Goal: Task Accomplishment & Management: Use online tool/utility

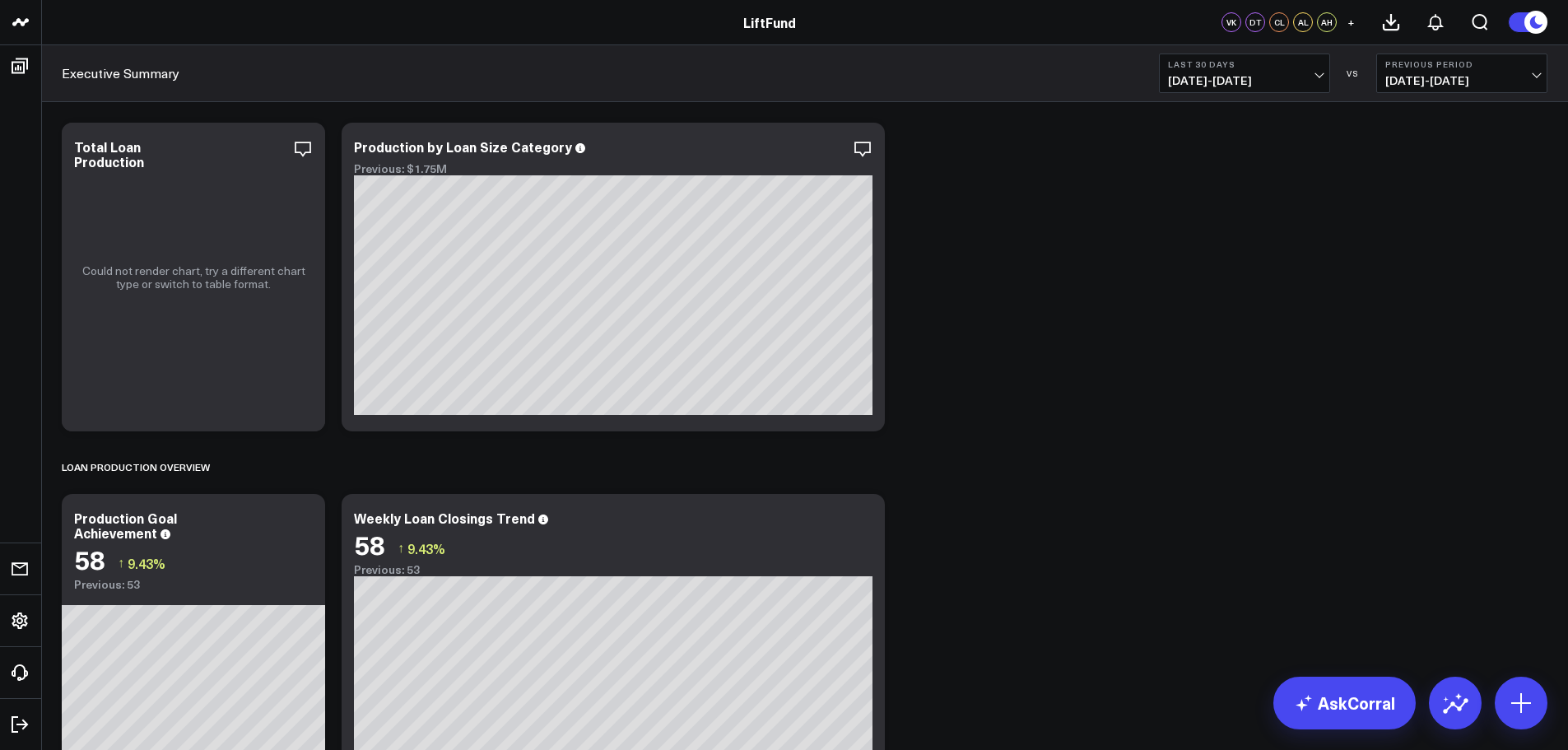
click at [1267, 77] on span "07/13/25 - 08/11/25" at bounding box center [1245, 81] width 153 height 13
click at [1231, 425] on link "MTD" at bounding box center [1244, 429] width 169 height 31
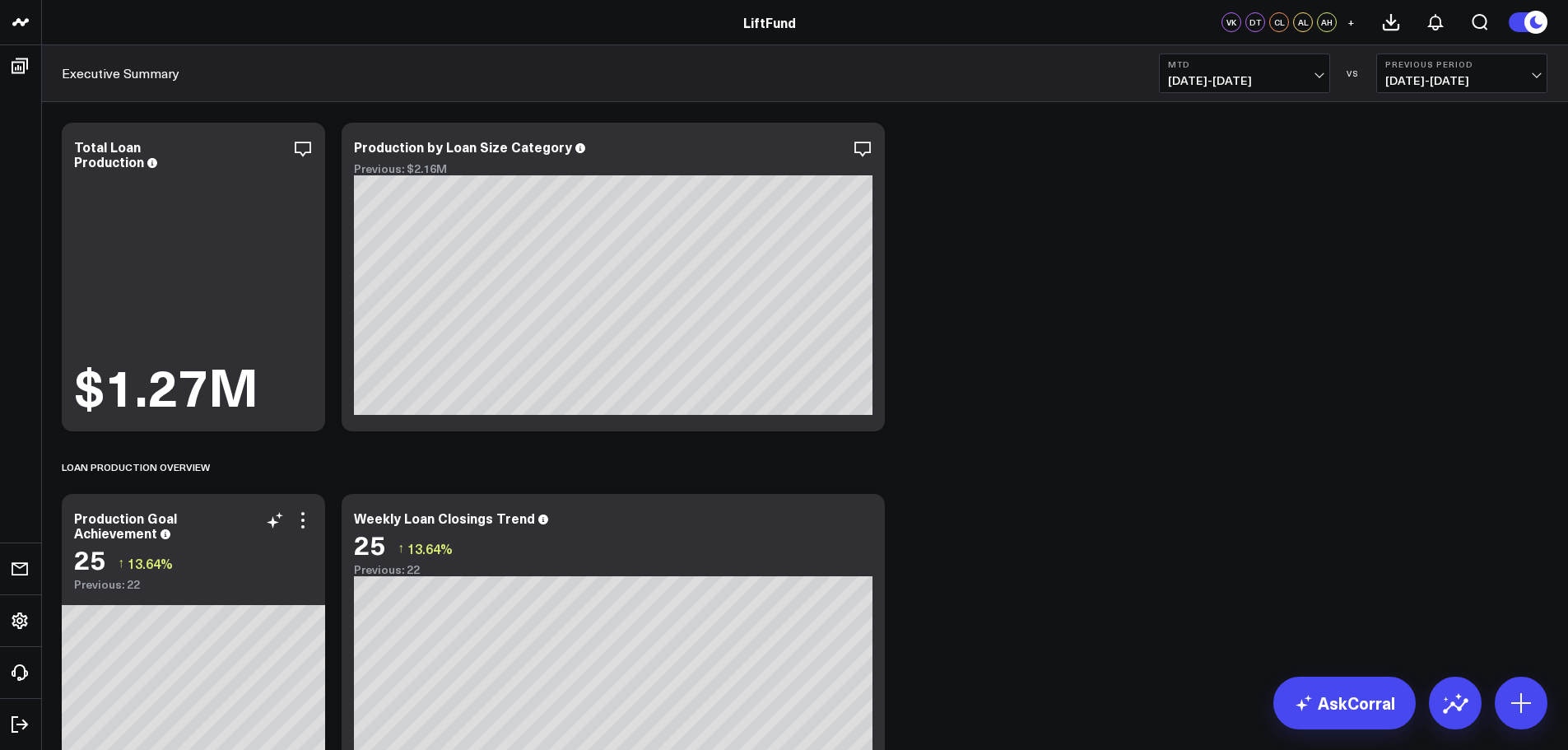
scroll to position [82, 0]
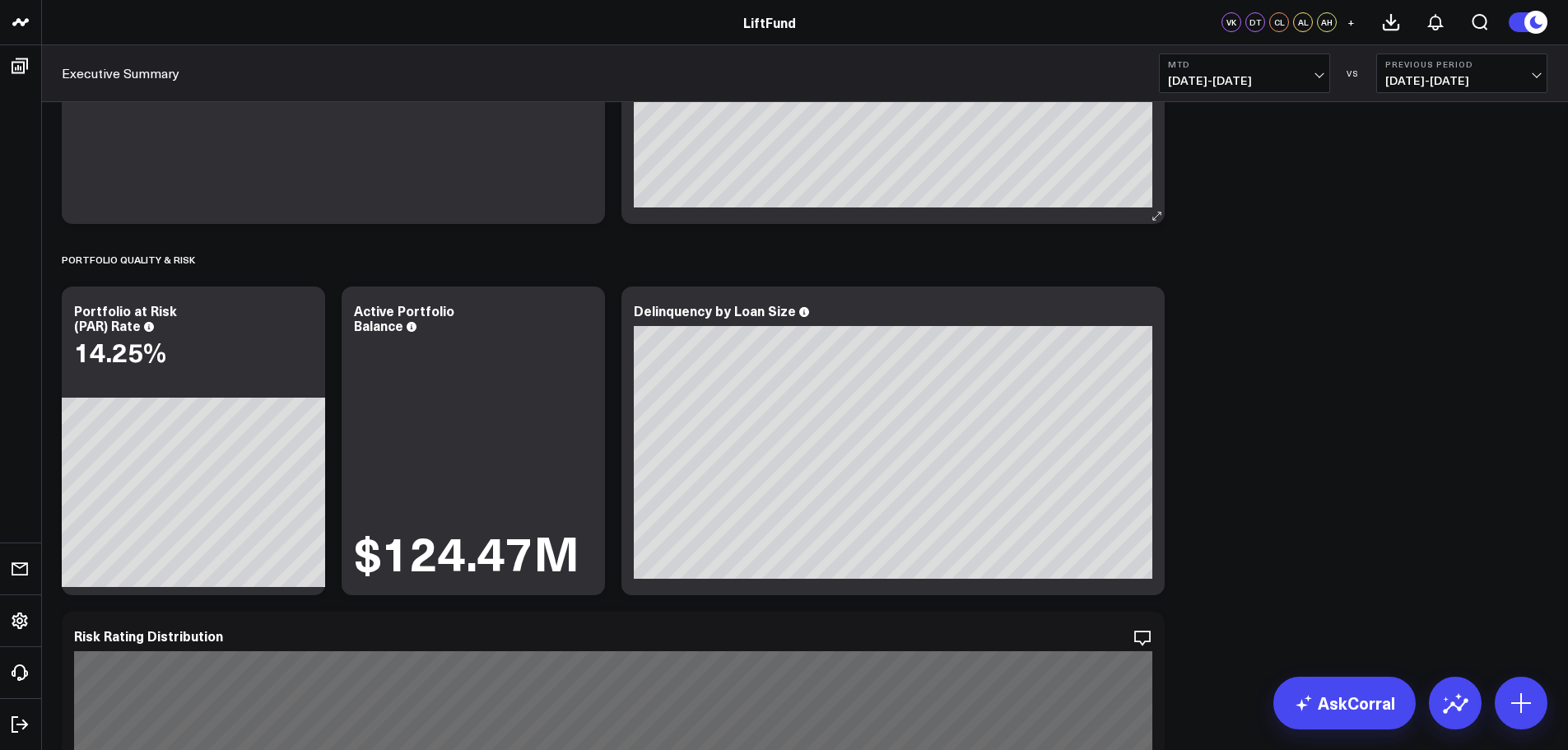
scroll to position [1728, 0]
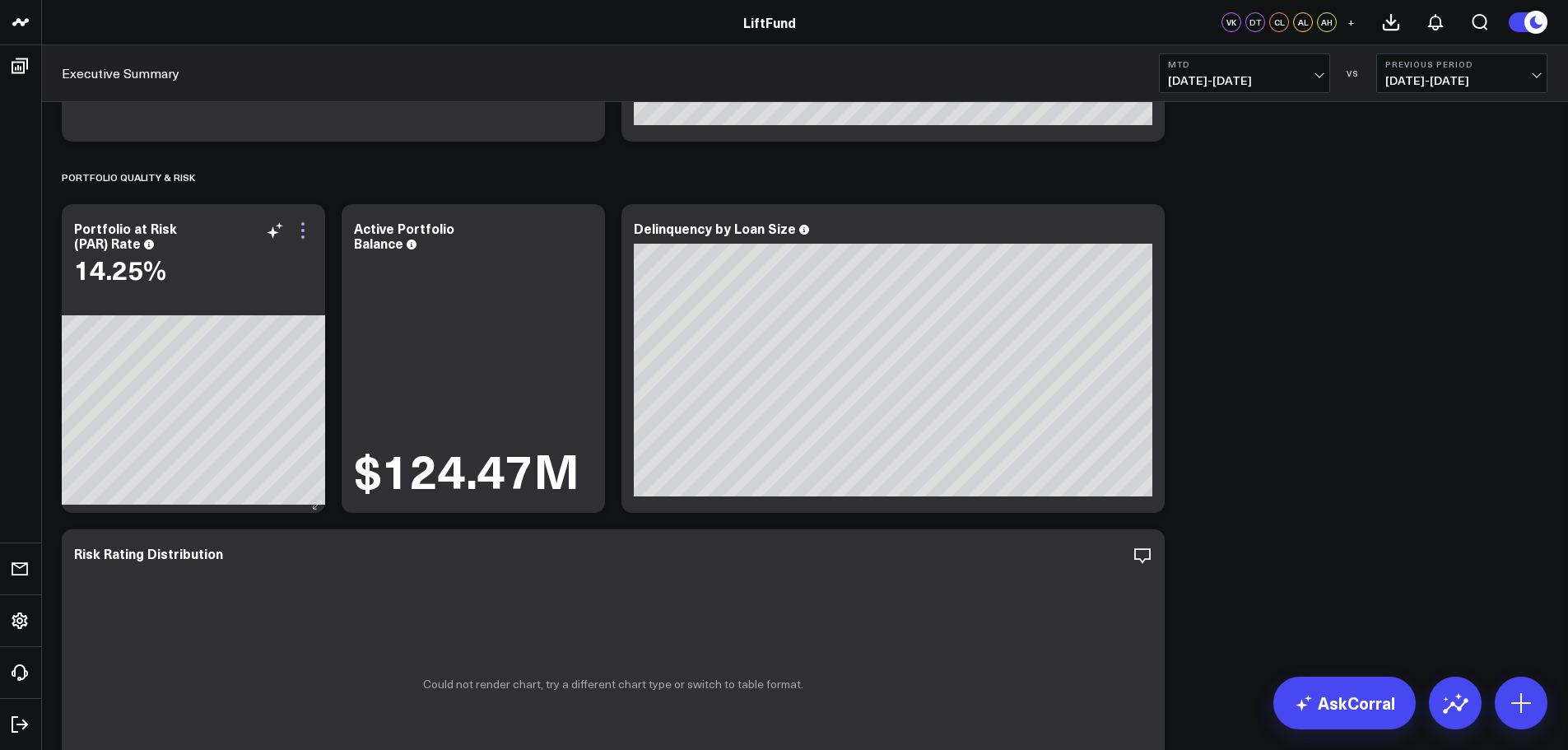
click at [306, 237] on icon at bounding box center [302, 230] width 19 height 19
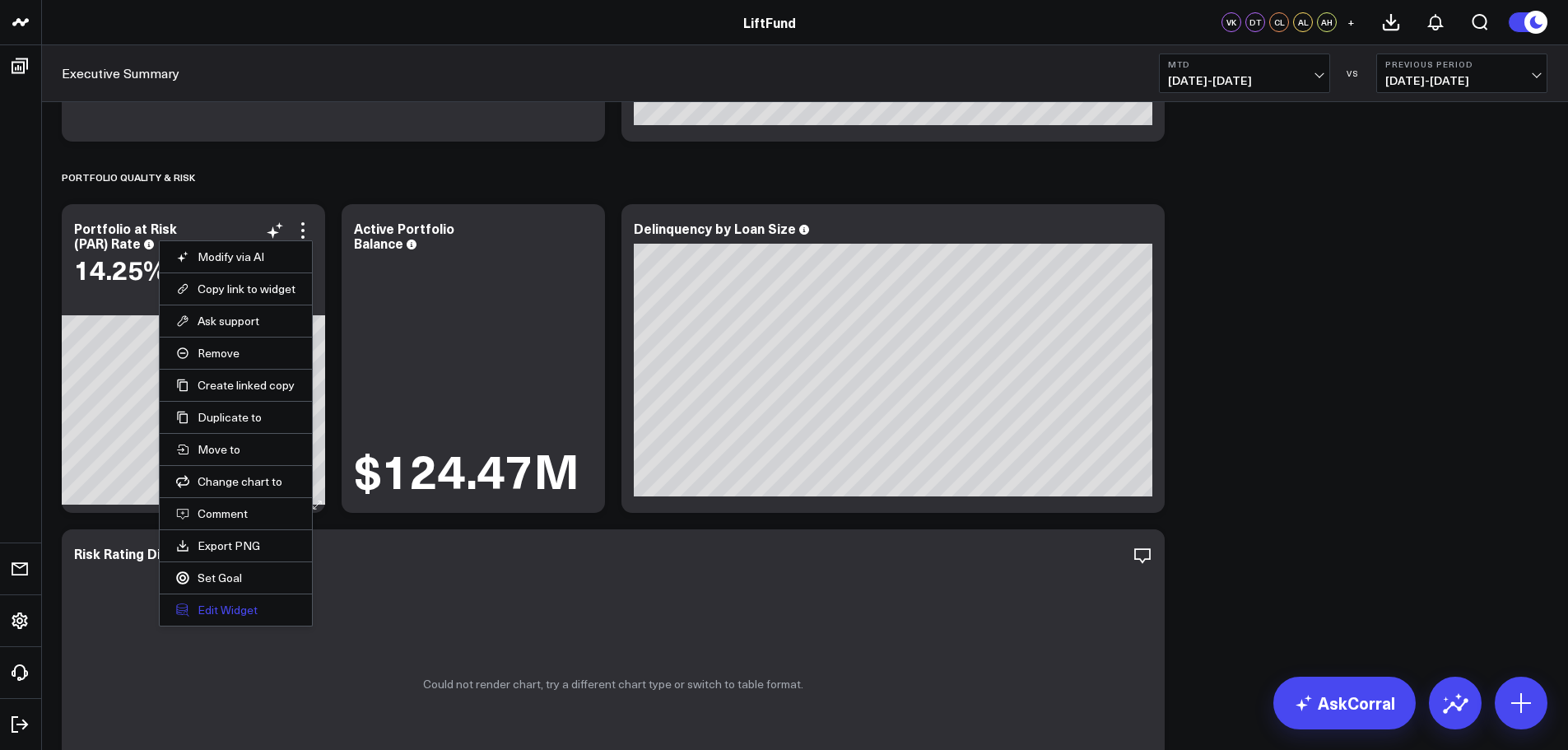
click at [229, 606] on button "Edit Widget" at bounding box center [236, 610] width 120 height 15
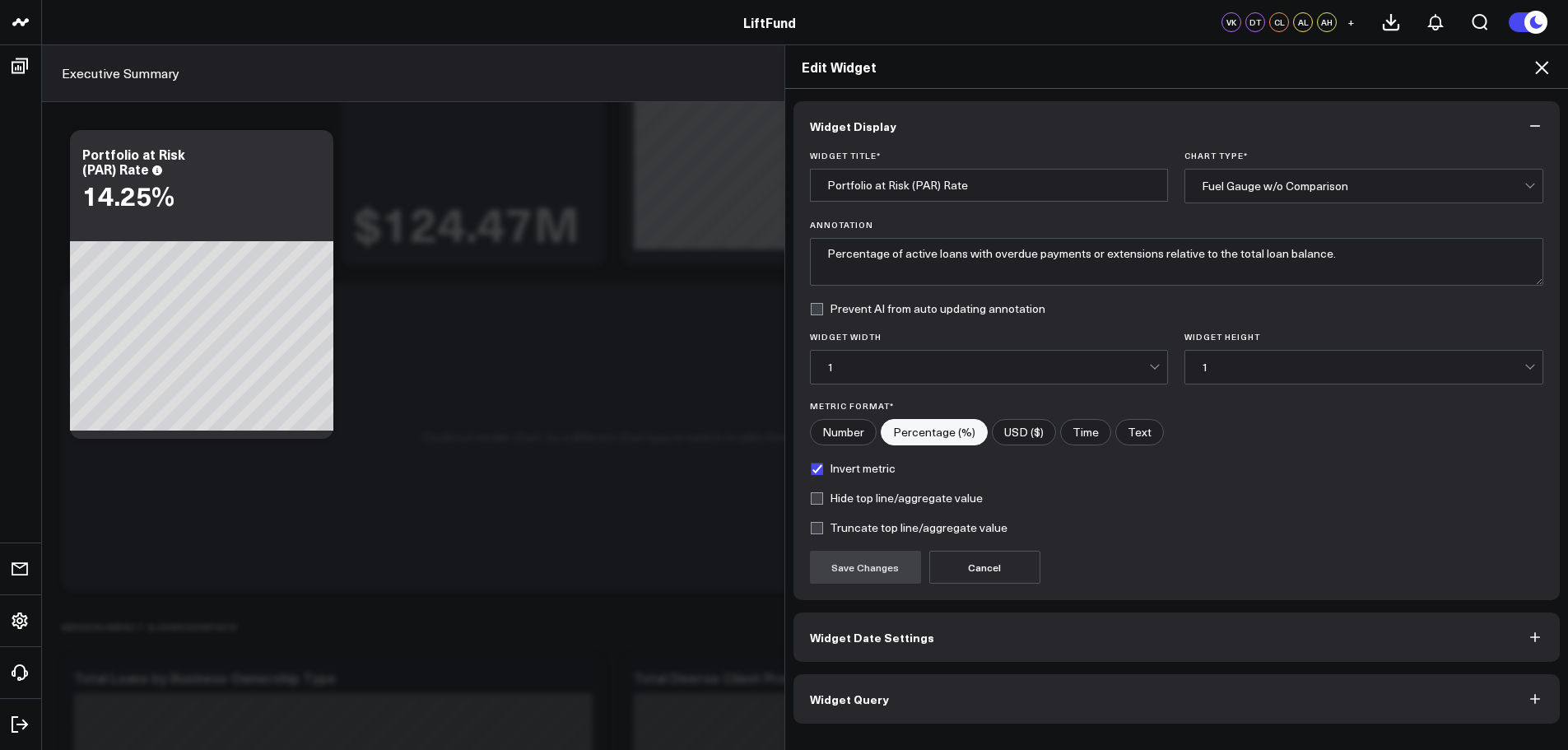
scroll to position [1646, 0]
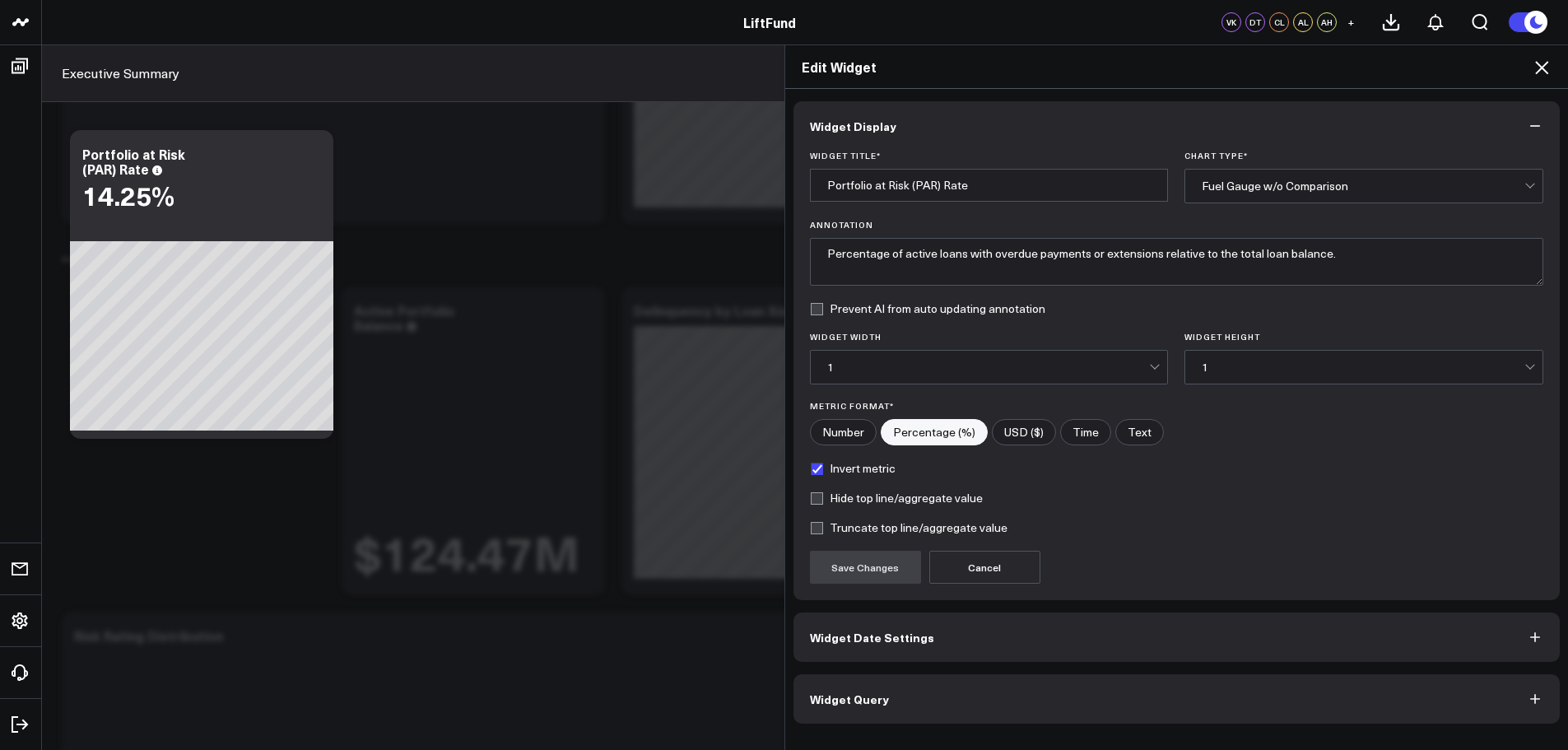
click at [1045, 712] on button "Widget Query" at bounding box center [1176, 699] width 767 height 50
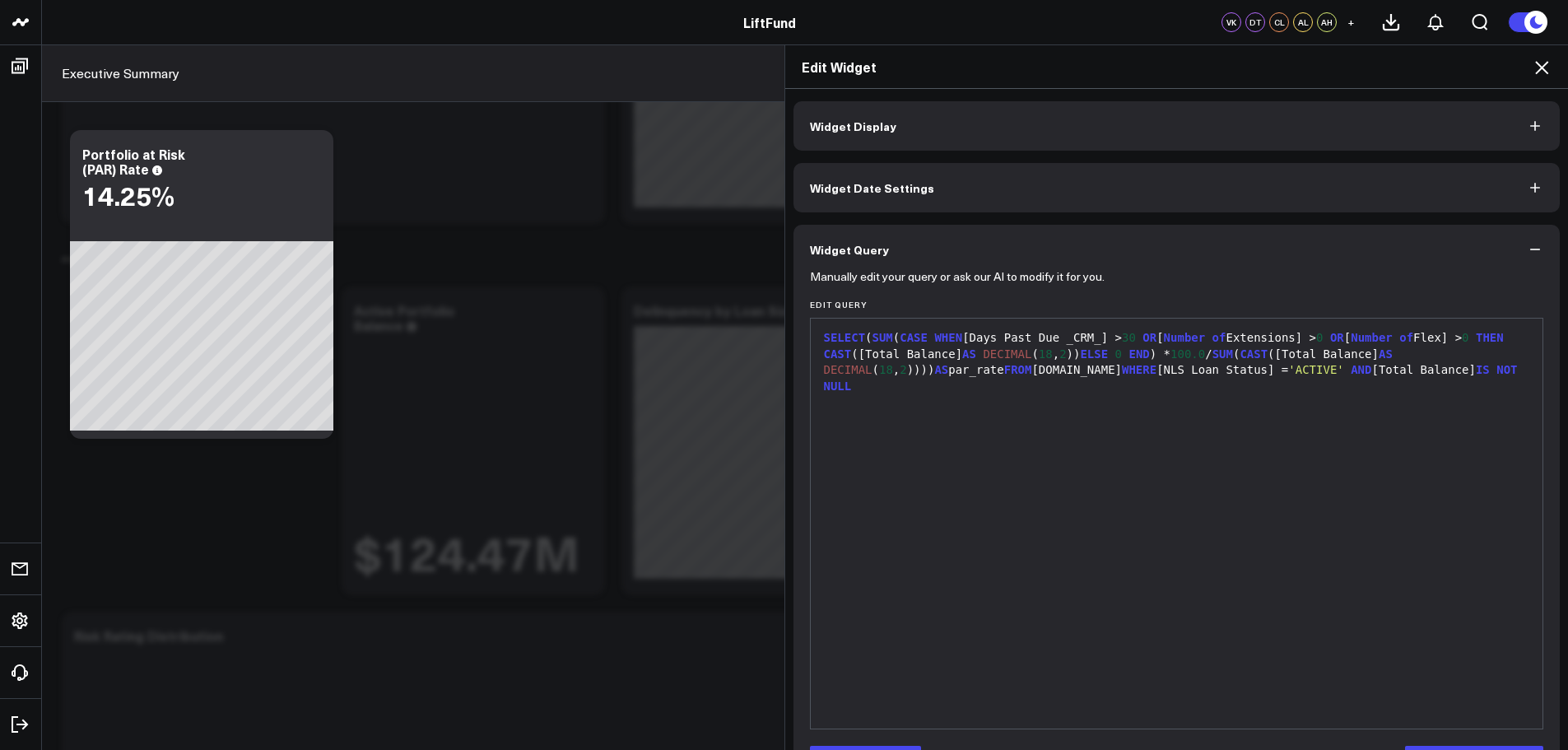
click at [1530, 249] on icon "button" at bounding box center [1535, 249] width 10 height 2
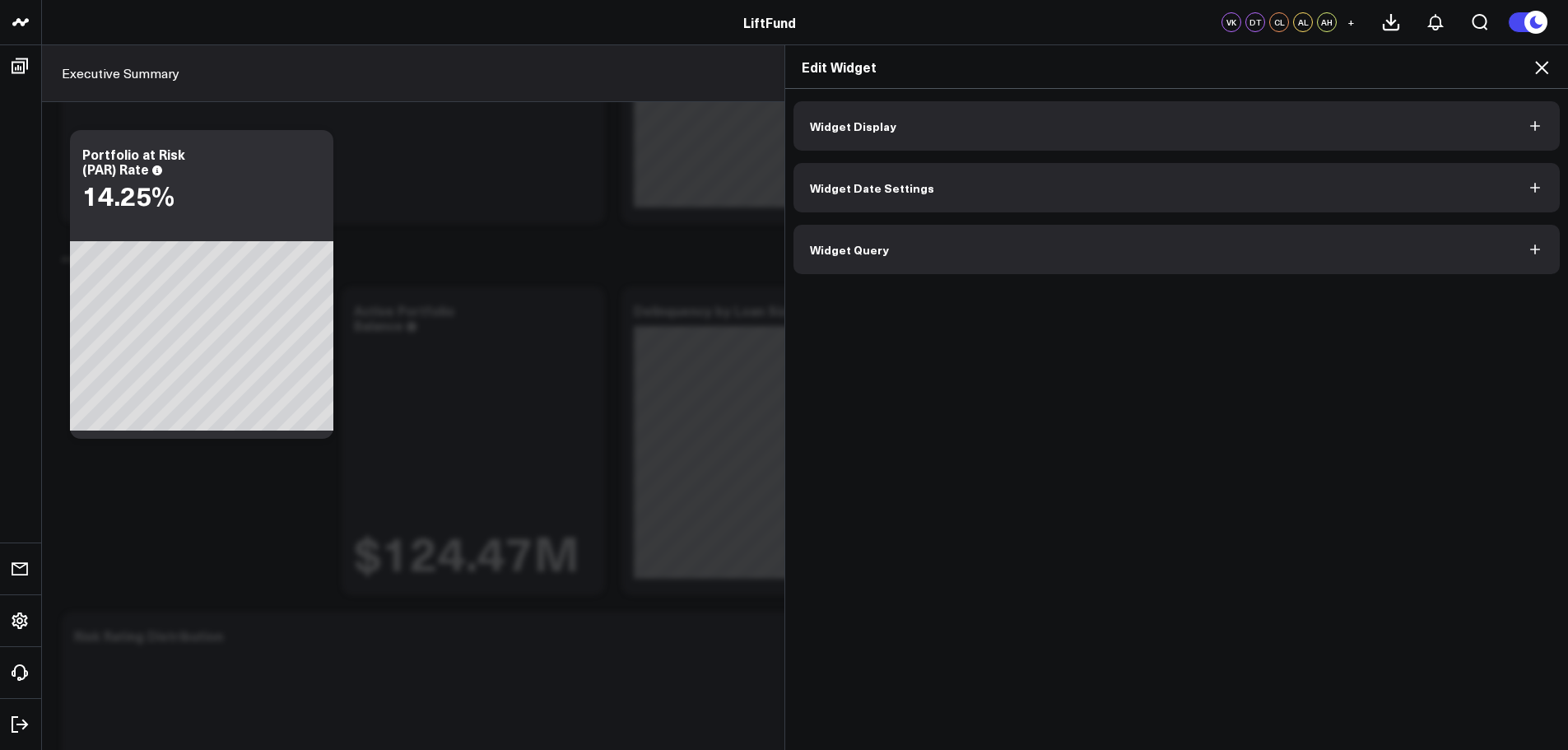
click at [894, 191] on span "Widget Date Settings" at bounding box center [872, 188] width 125 height 13
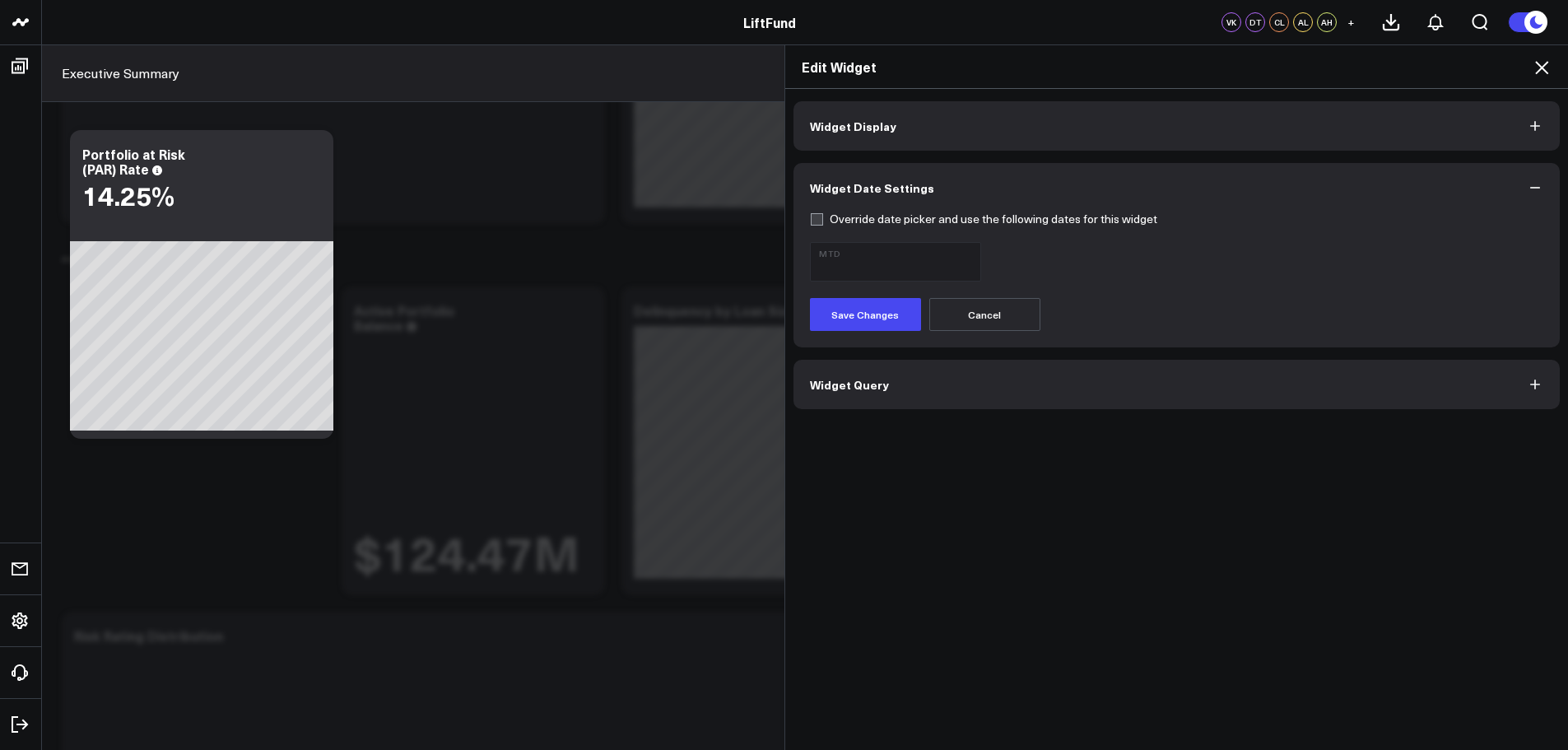
click at [900, 186] on span "Widget Date Settings" at bounding box center [872, 188] width 125 height 13
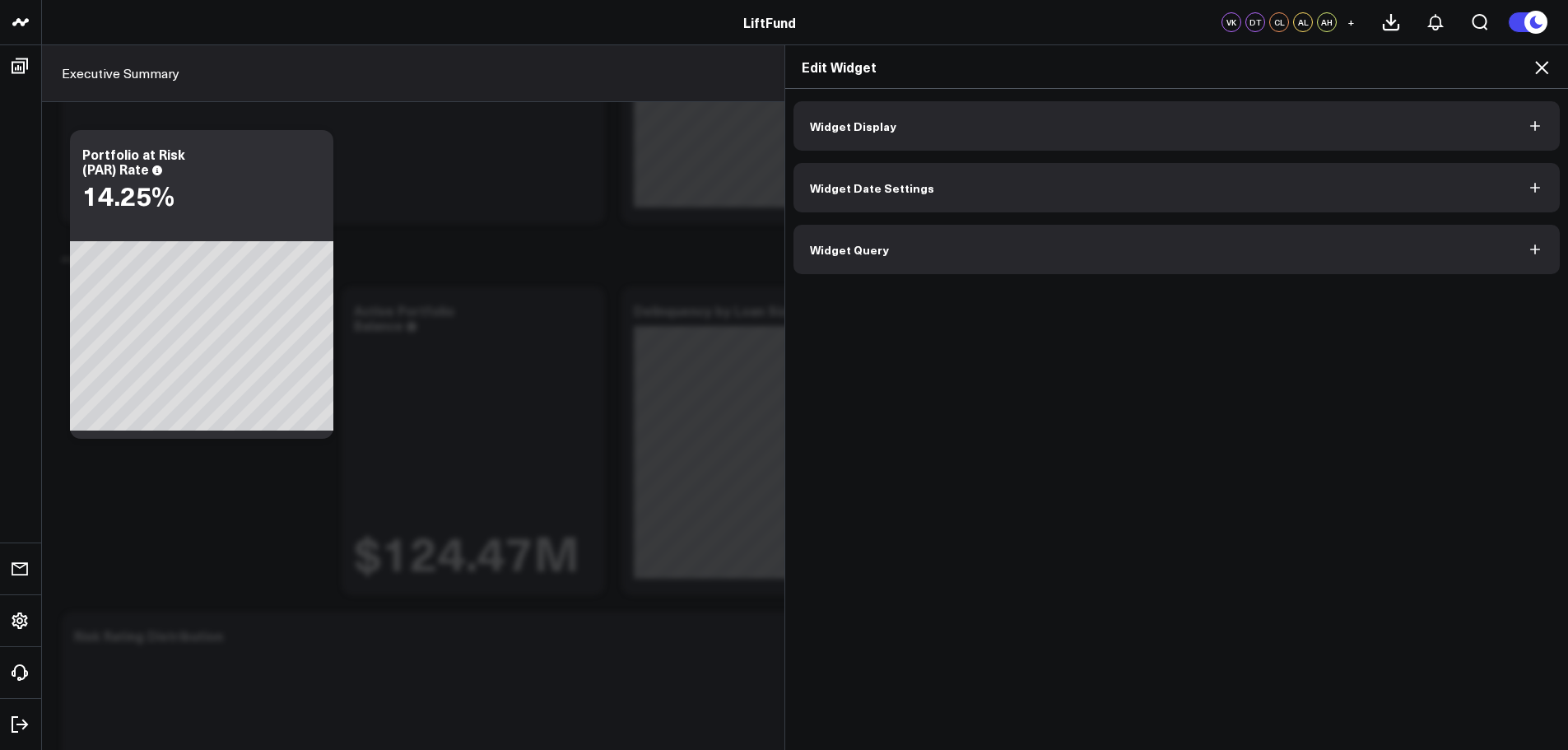
click at [893, 124] on button "Widget Display" at bounding box center [1176, 125] width 767 height 50
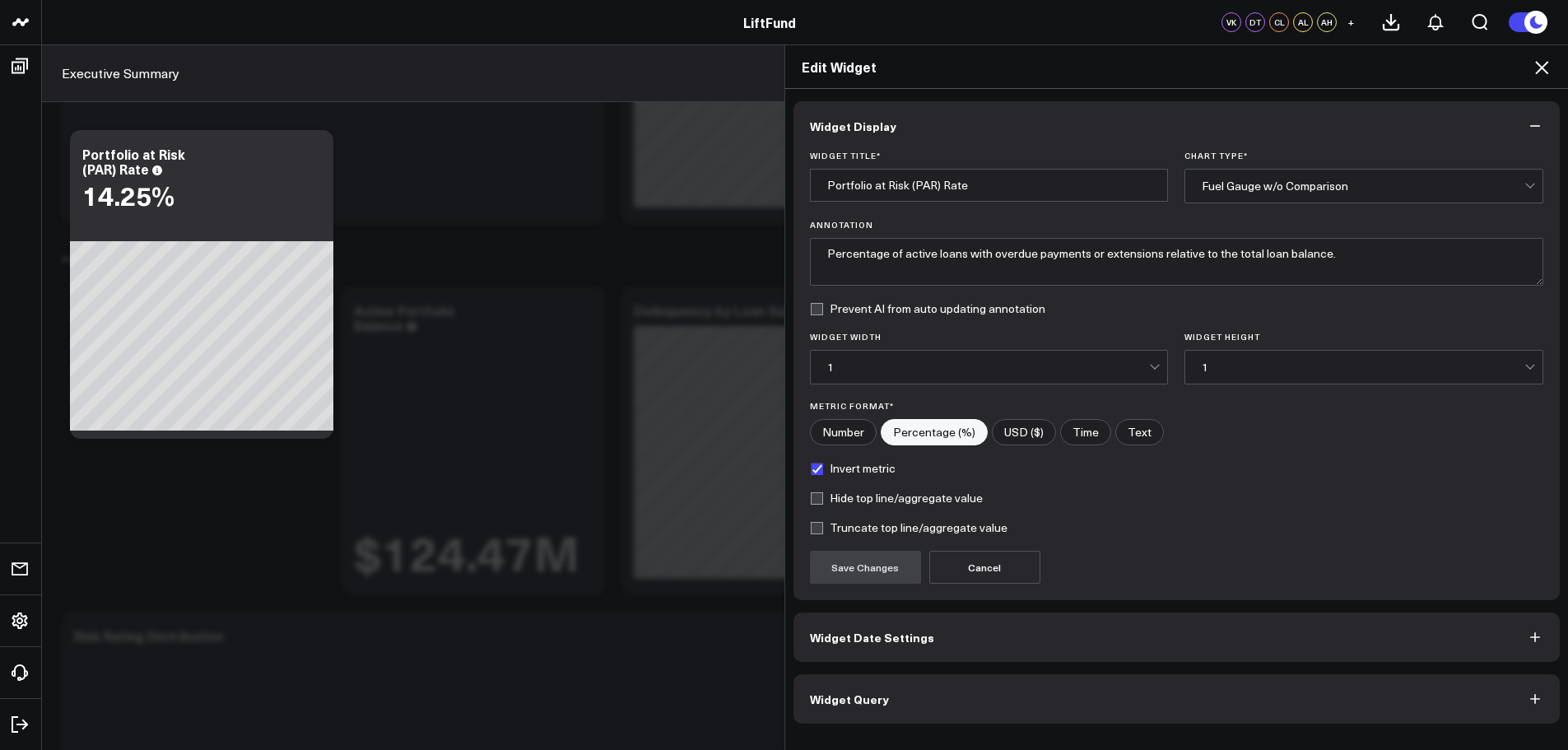
click at [1544, 66] on icon at bounding box center [1542, 67] width 13 height 13
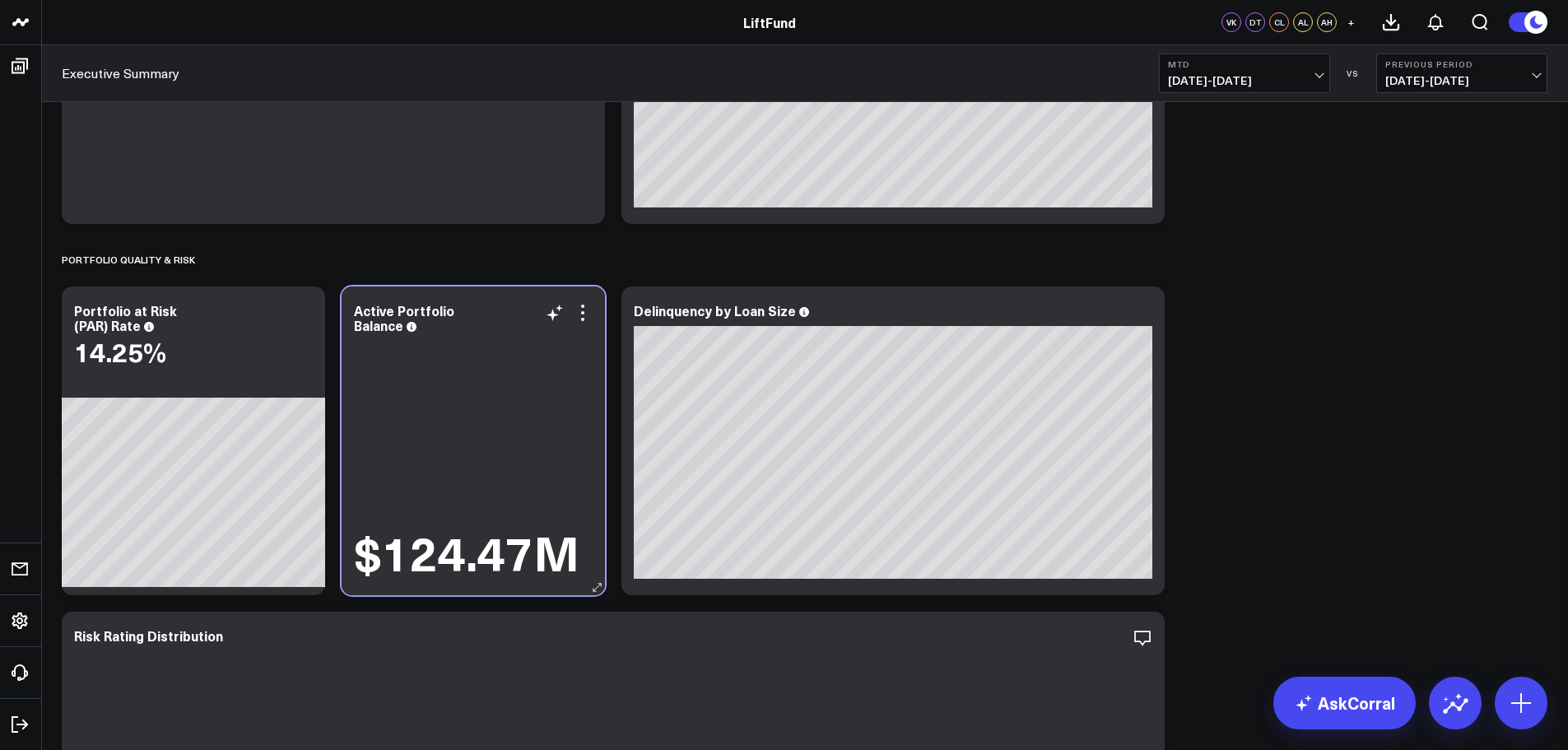
click at [584, 324] on div "Active Portfolio Balance" at bounding box center [472, 317] width 238 height 29
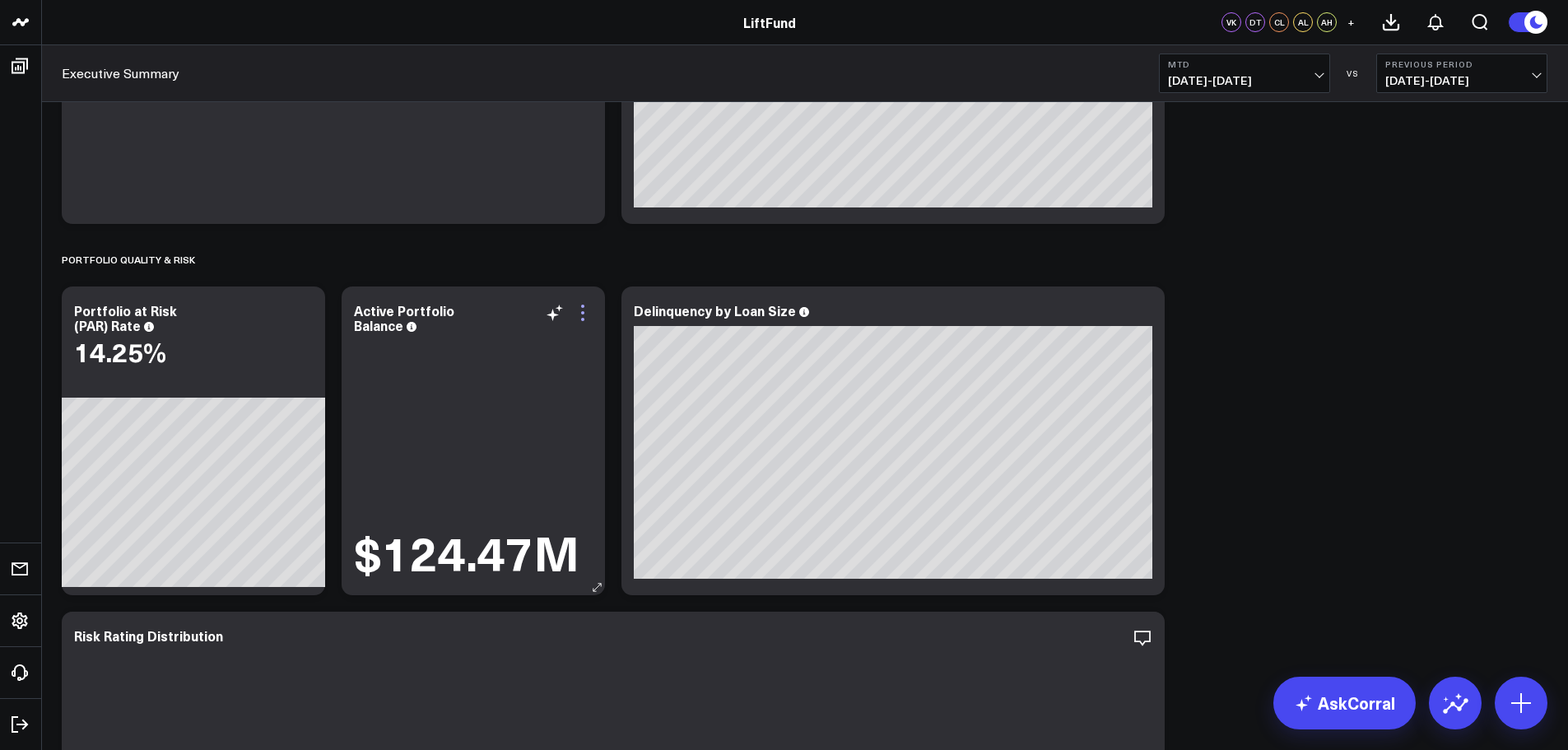
click at [583, 313] on icon at bounding box center [583, 313] width 3 height 3
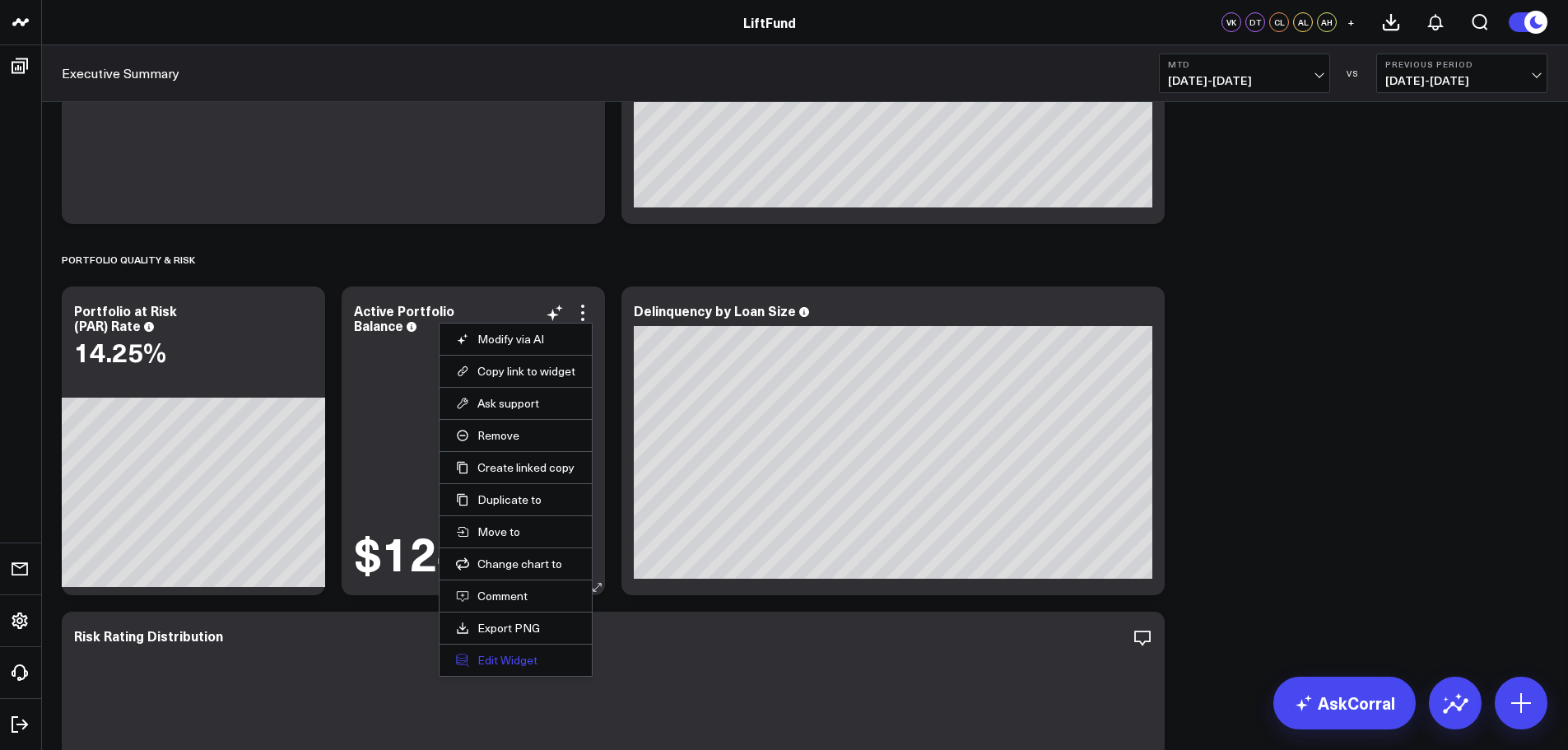
click at [483, 654] on button "Edit Widget" at bounding box center [516, 660] width 120 height 15
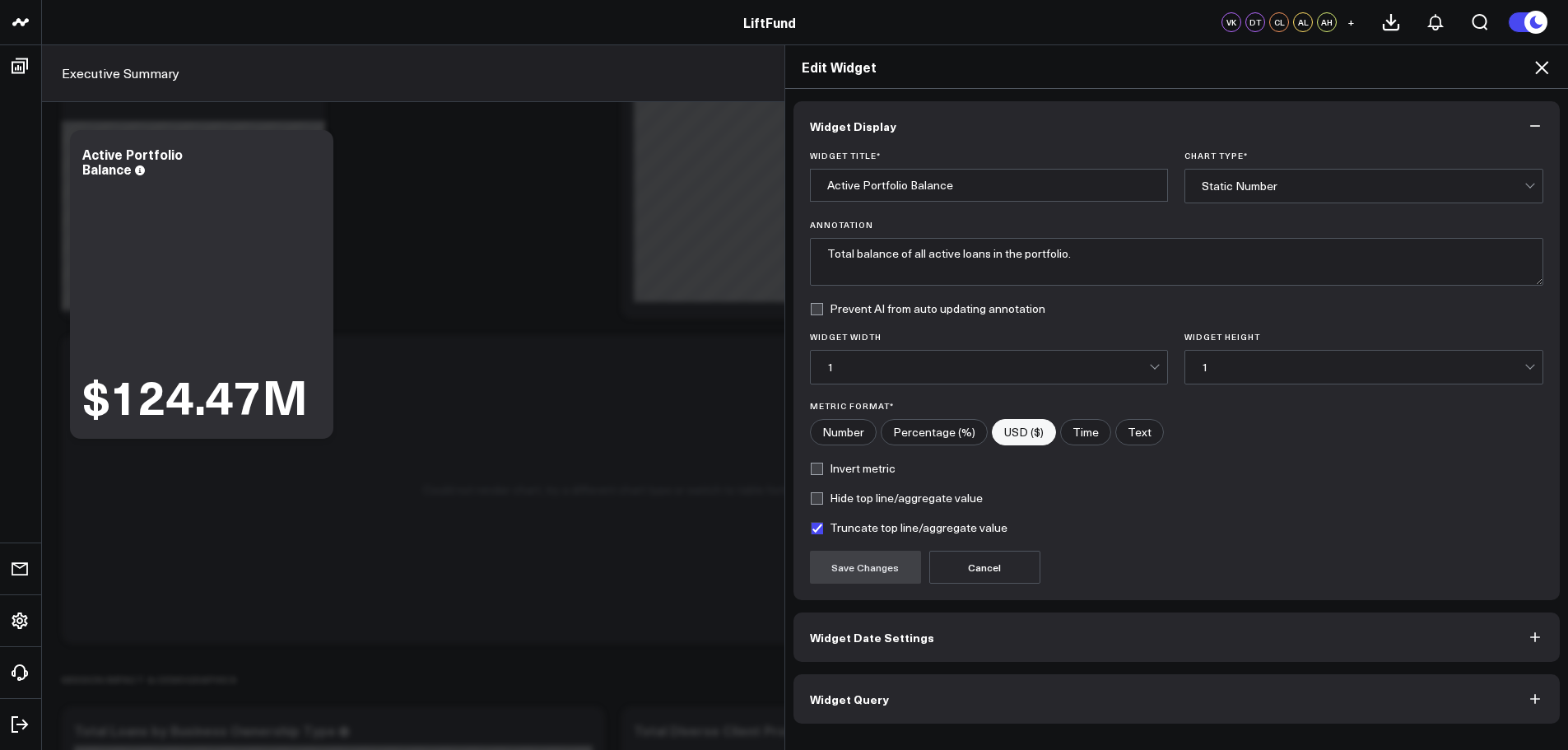
scroll to position [2057, 0]
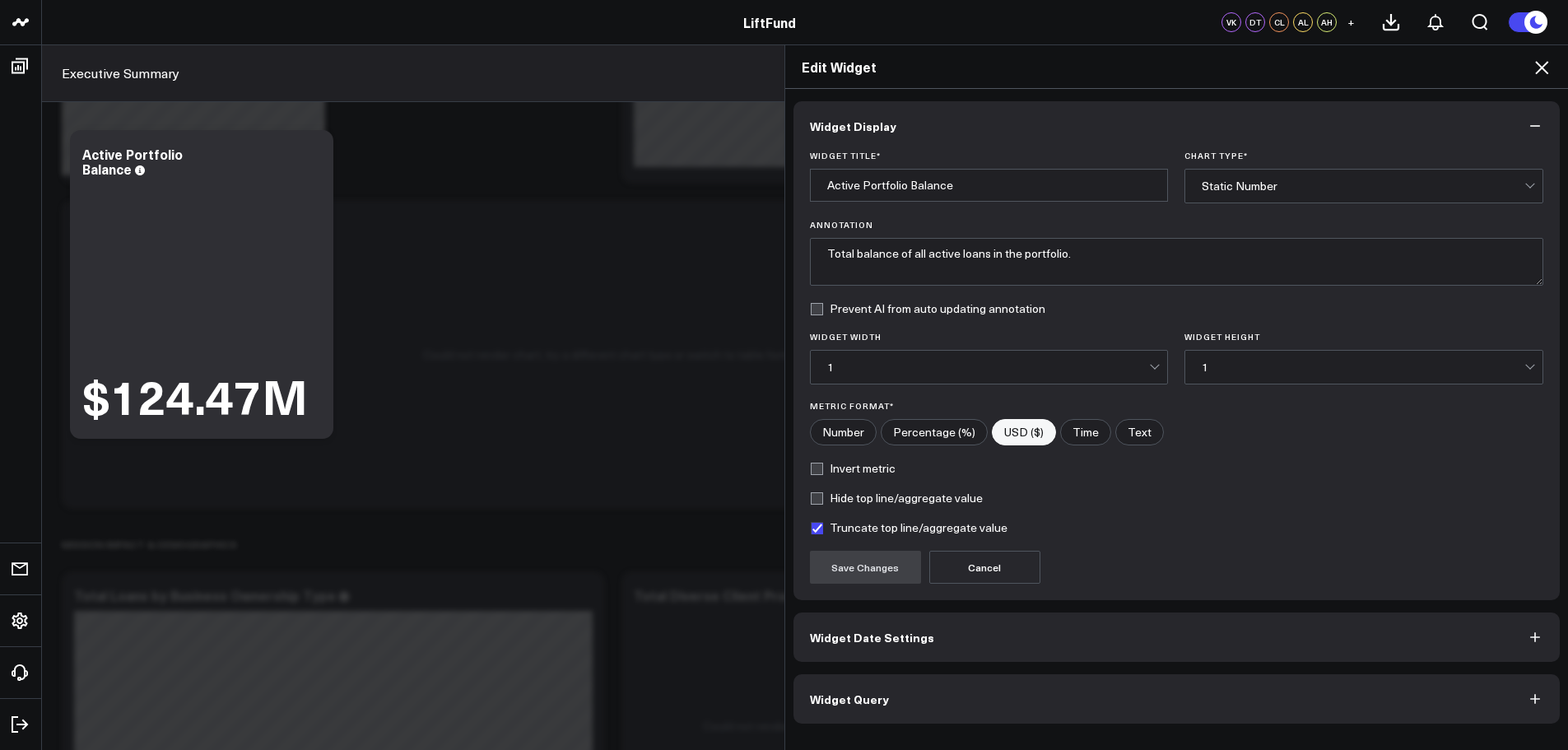
click at [941, 702] on button "Widget Query" at bounding box center [1176, 699] width 767 height 50
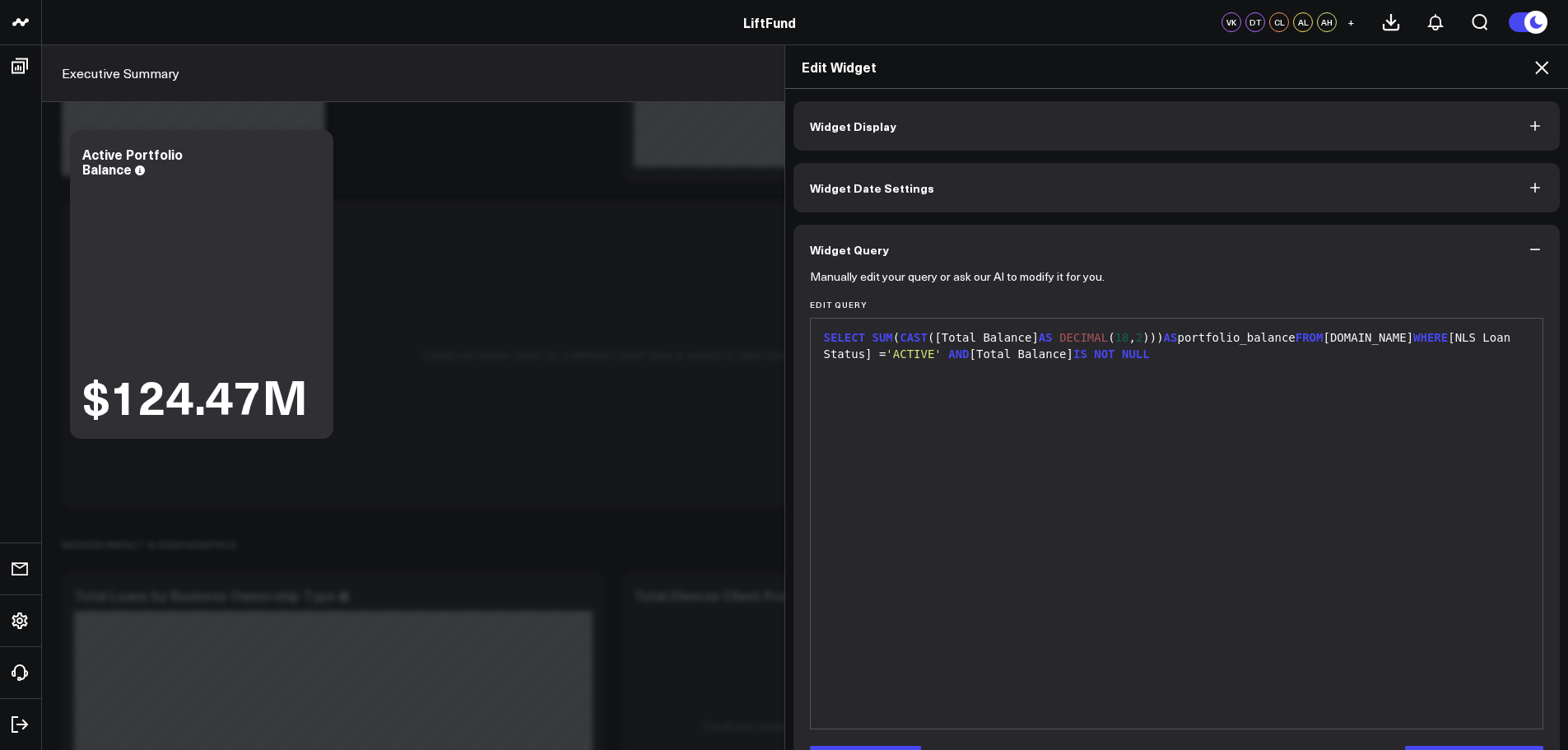
click at [1541, 74] on icon at bounding box center [1541, 66] width 19 height 19
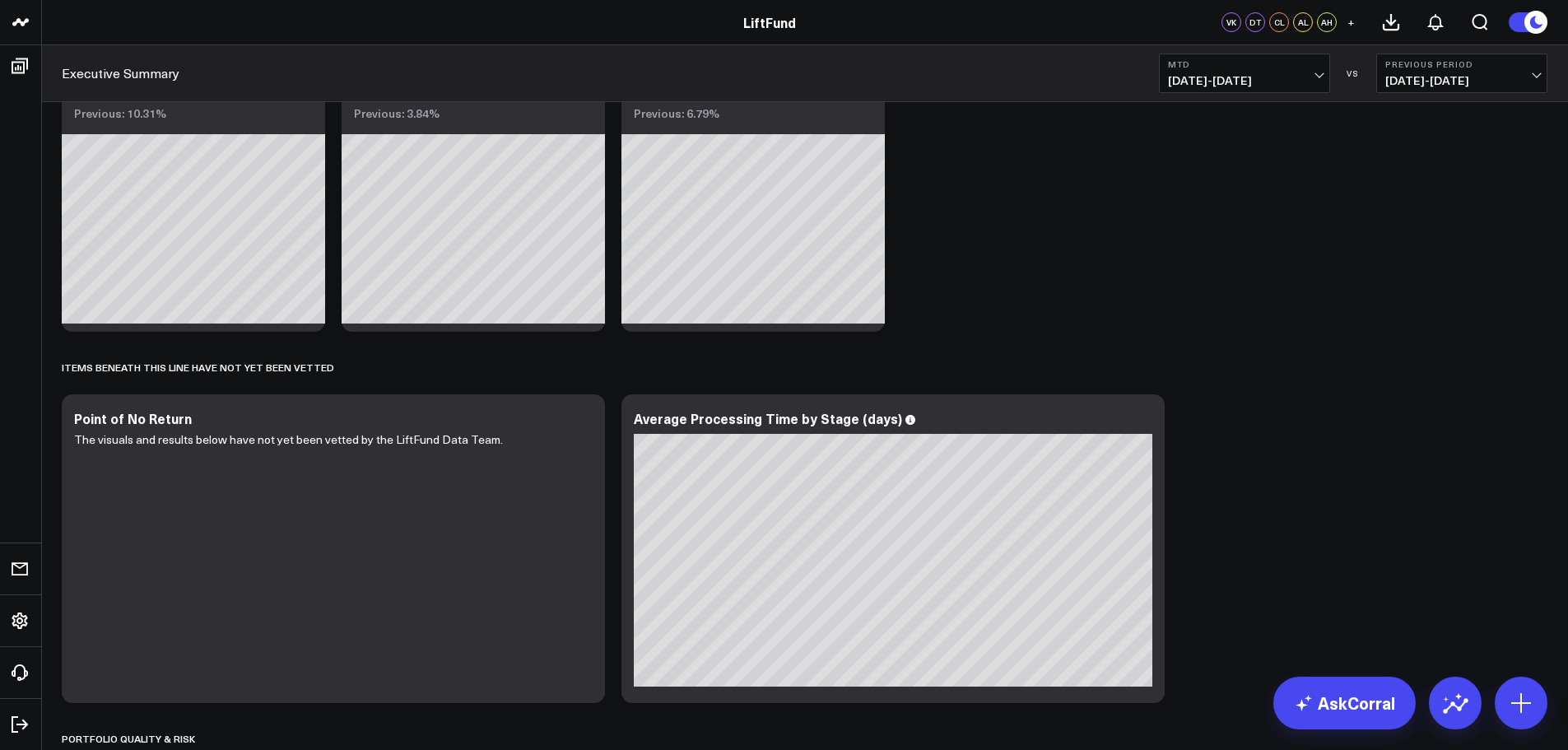
scroll to position [1152, 0]
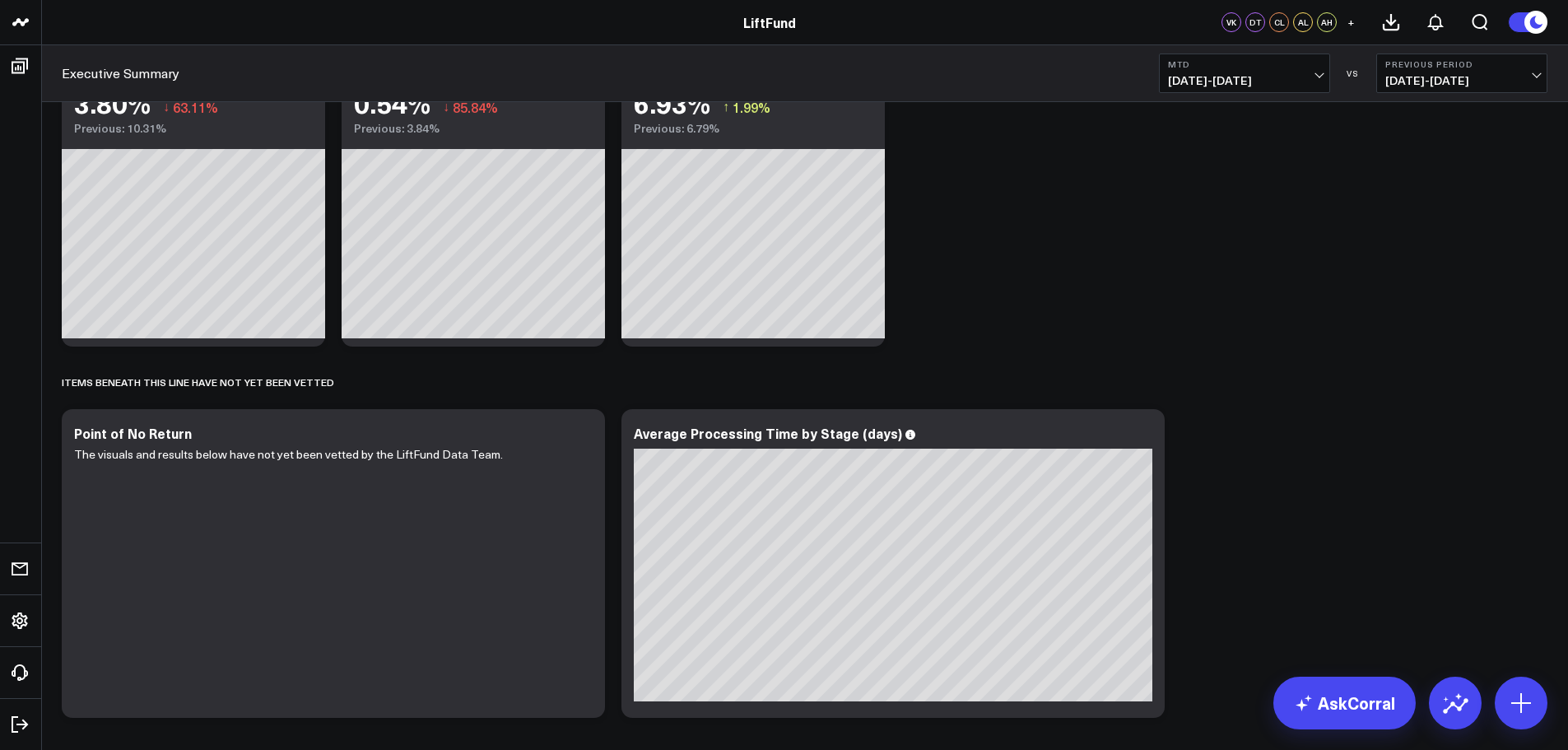
drag, startPoint x: 987, startPoint y: 291, endPoint x: 905, endPoint y: 279, distance: 82.9
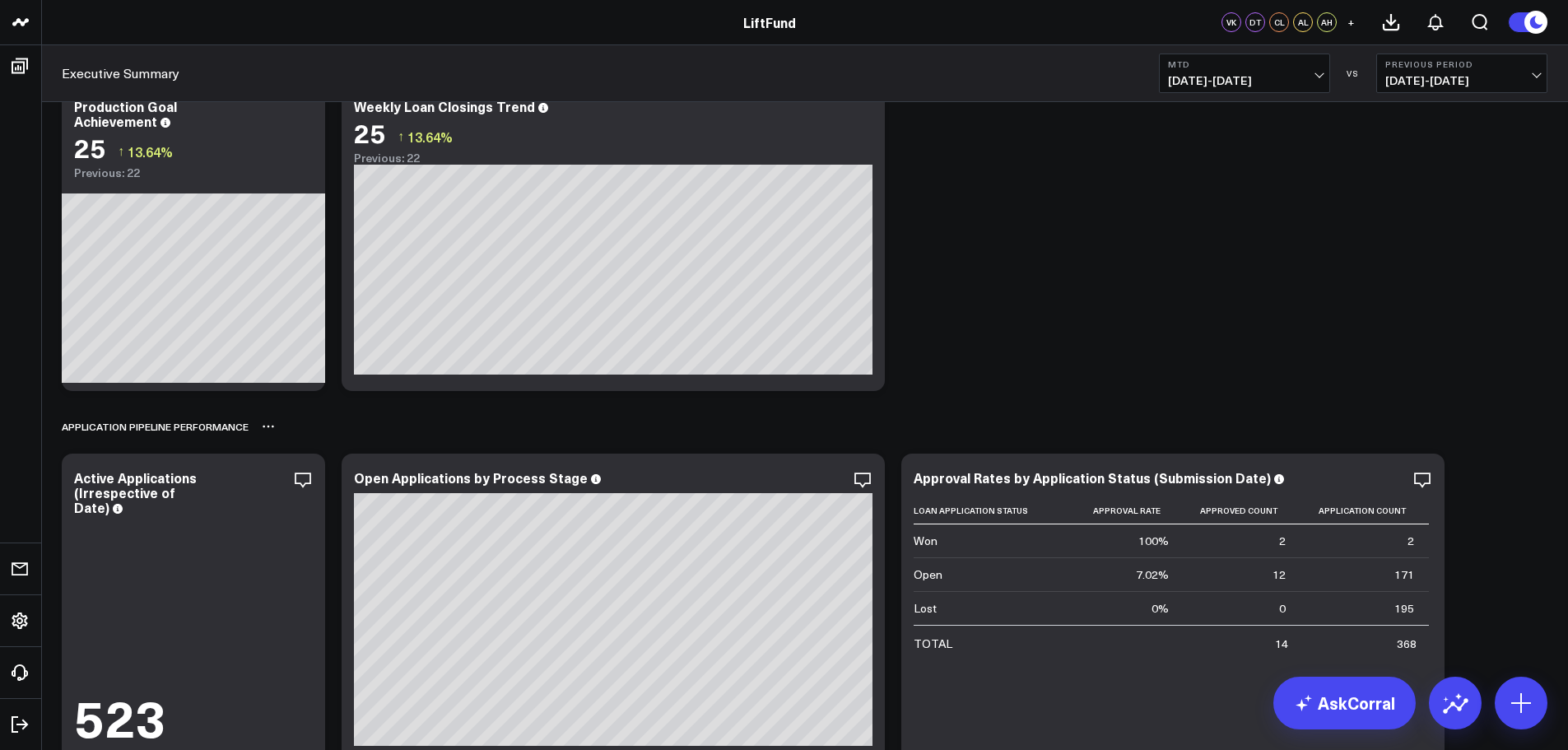
scroll to position [0, 0]
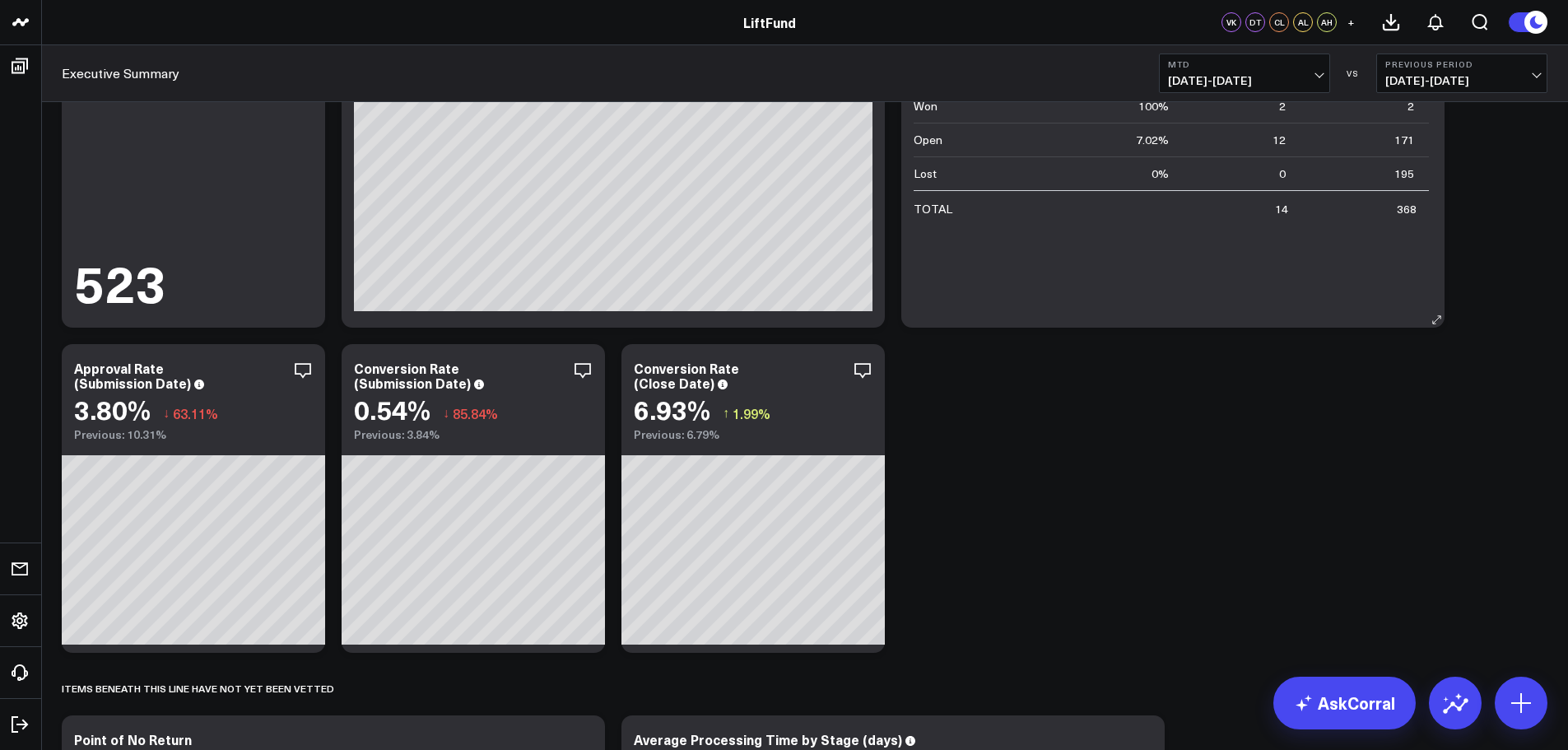
scroll to position [987, 0]
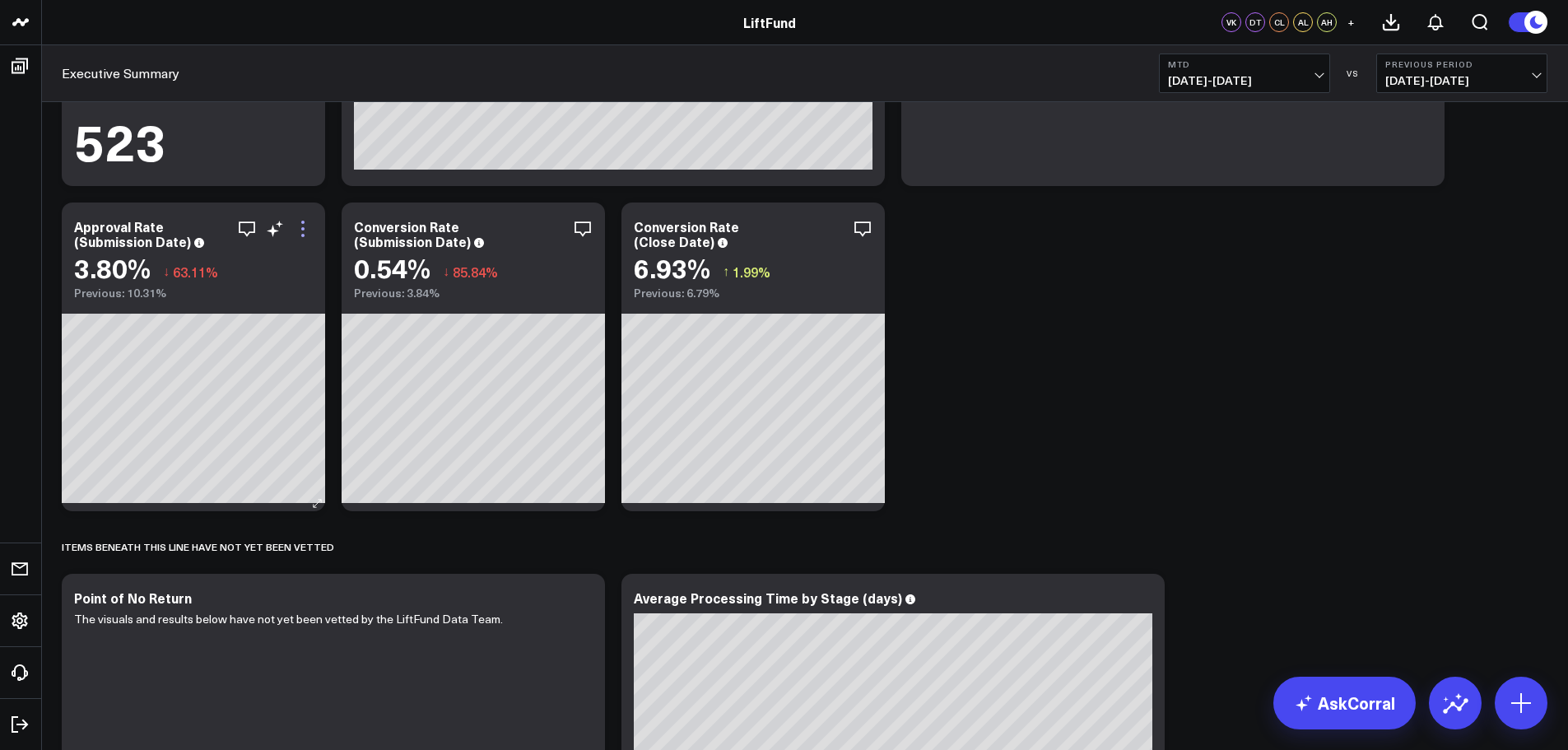
click at [306, 234] on icon at bounding box center [302, 228] width 19 height 19
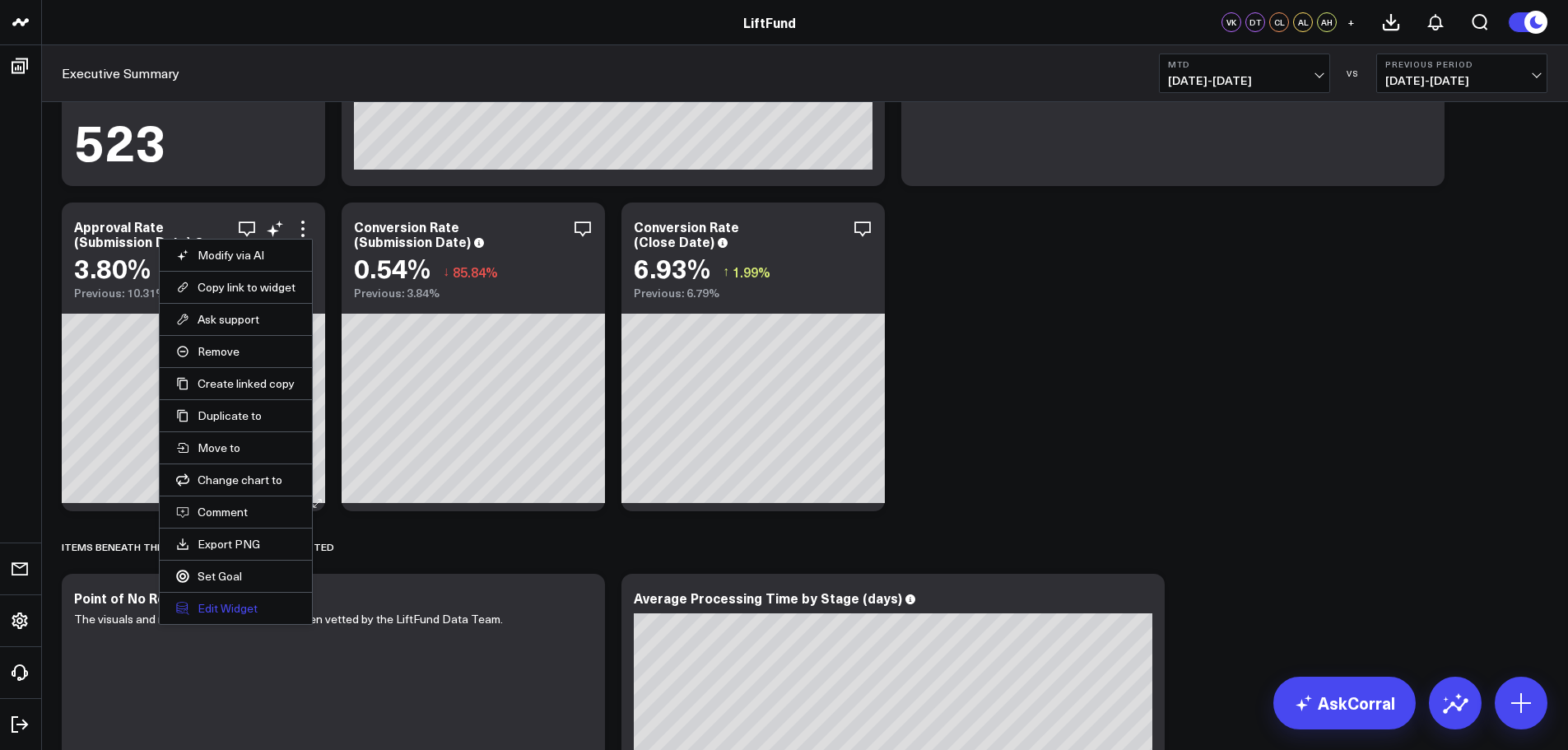
click at [248, 603] on button "Edit Widget" at bounding box center [236, 609] width 120 height 15
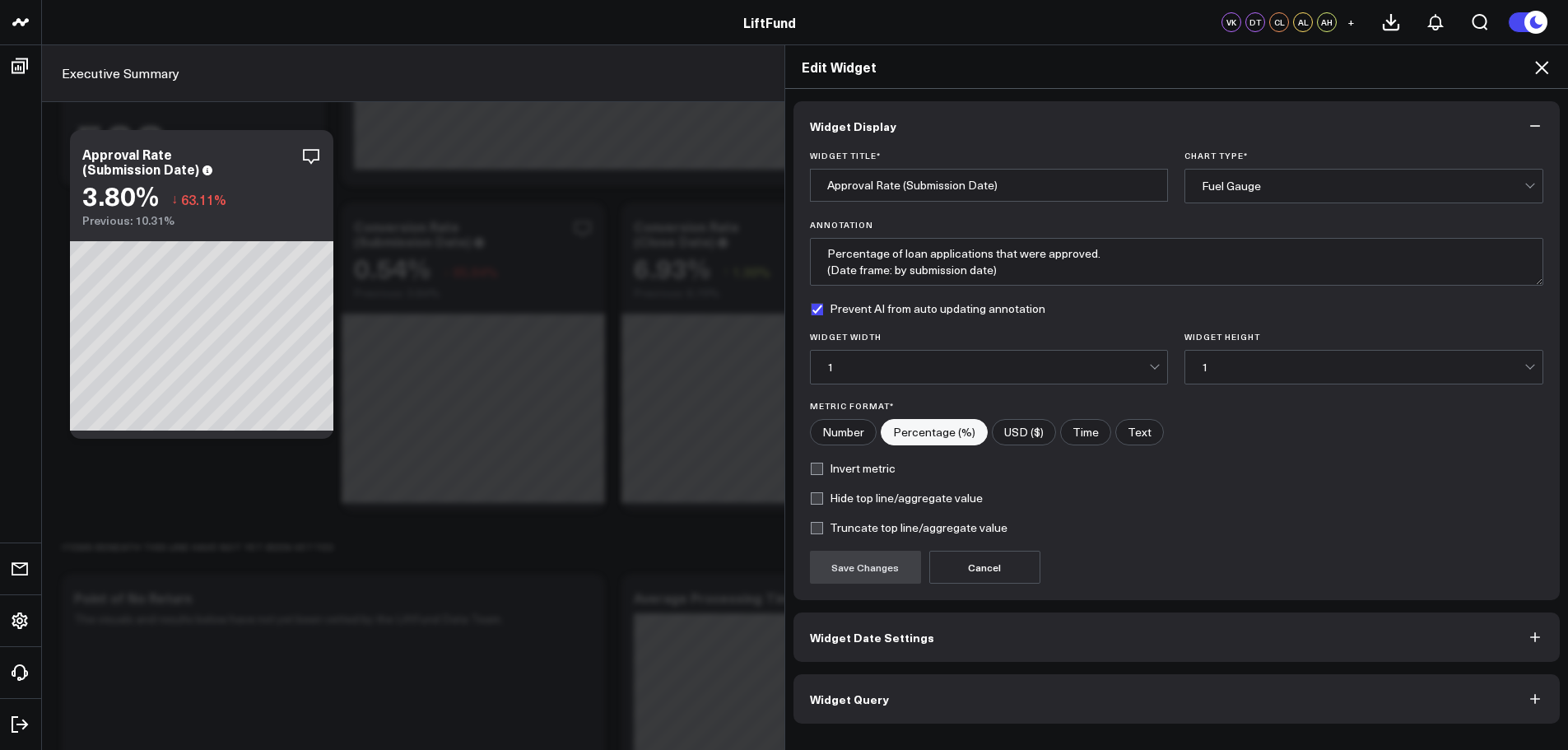
scroll to position [1316, 0]
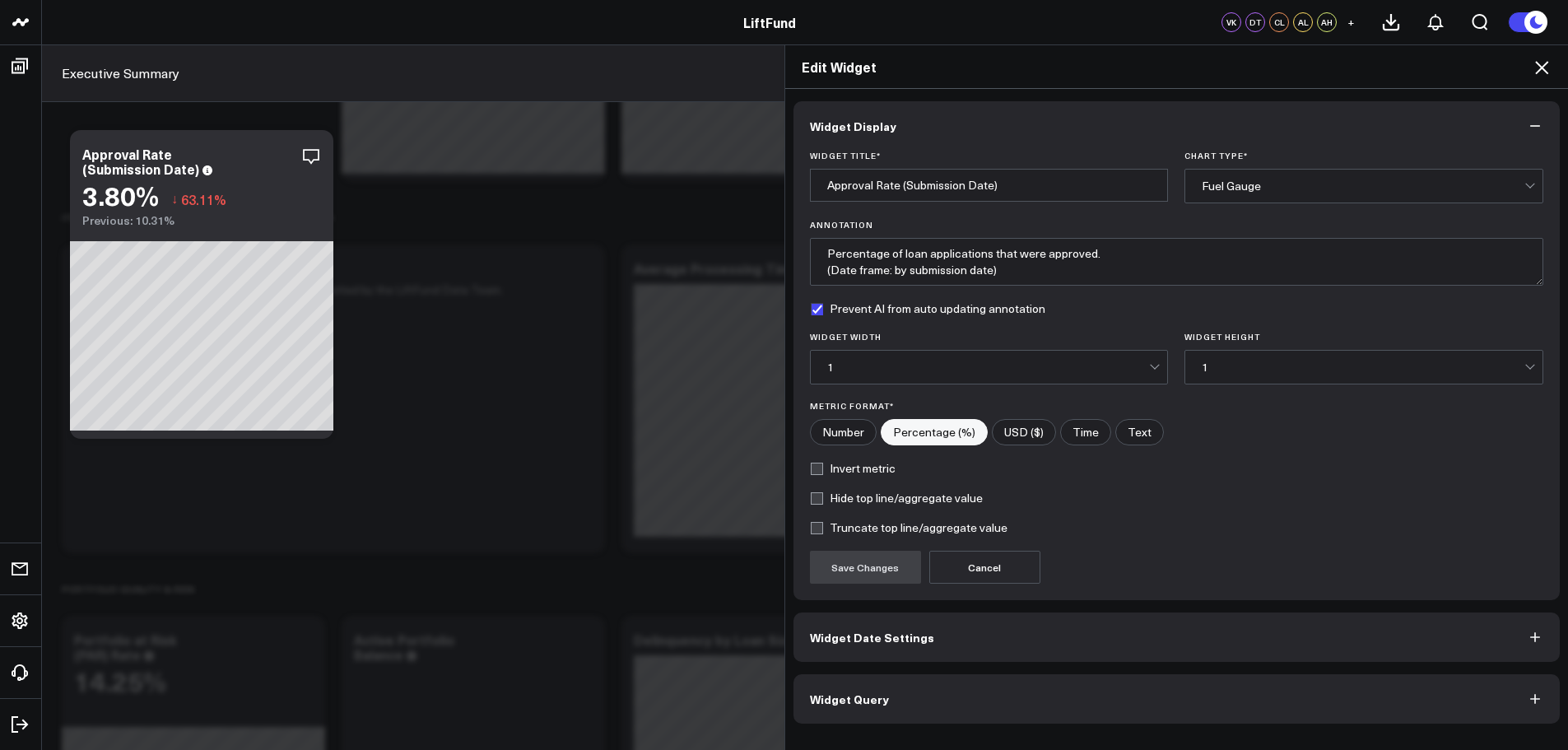
click at [899, 696] on button "Widget Query" at bounding box center [1176, 699] width 767 height 50
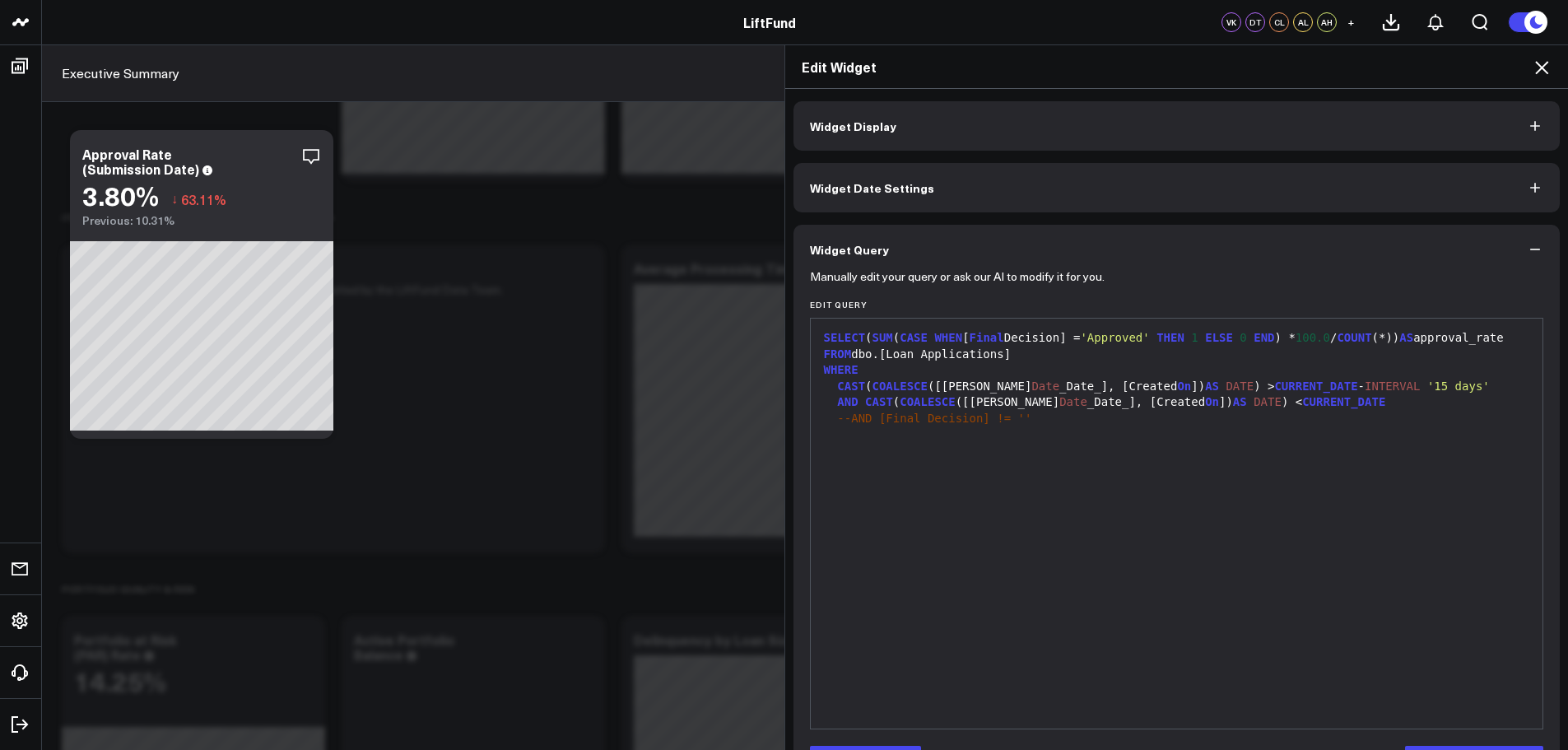
click at [1539, 69] on icon at bounding box center [1541, 66] width 19 height 19
